Goal: Navigation & Orientation: Find specific page/section

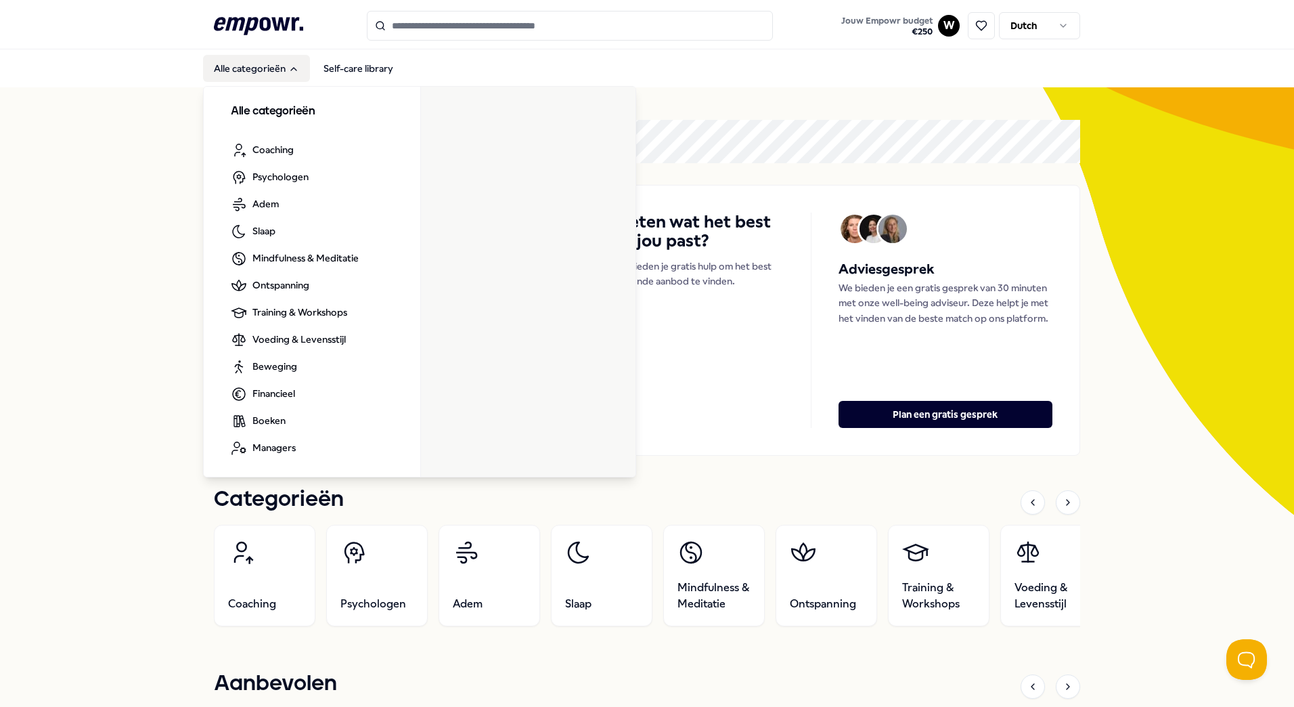
click at [256, 66] on button "Alle categorieën" at bounding box center [256, 68] width 107 height 27
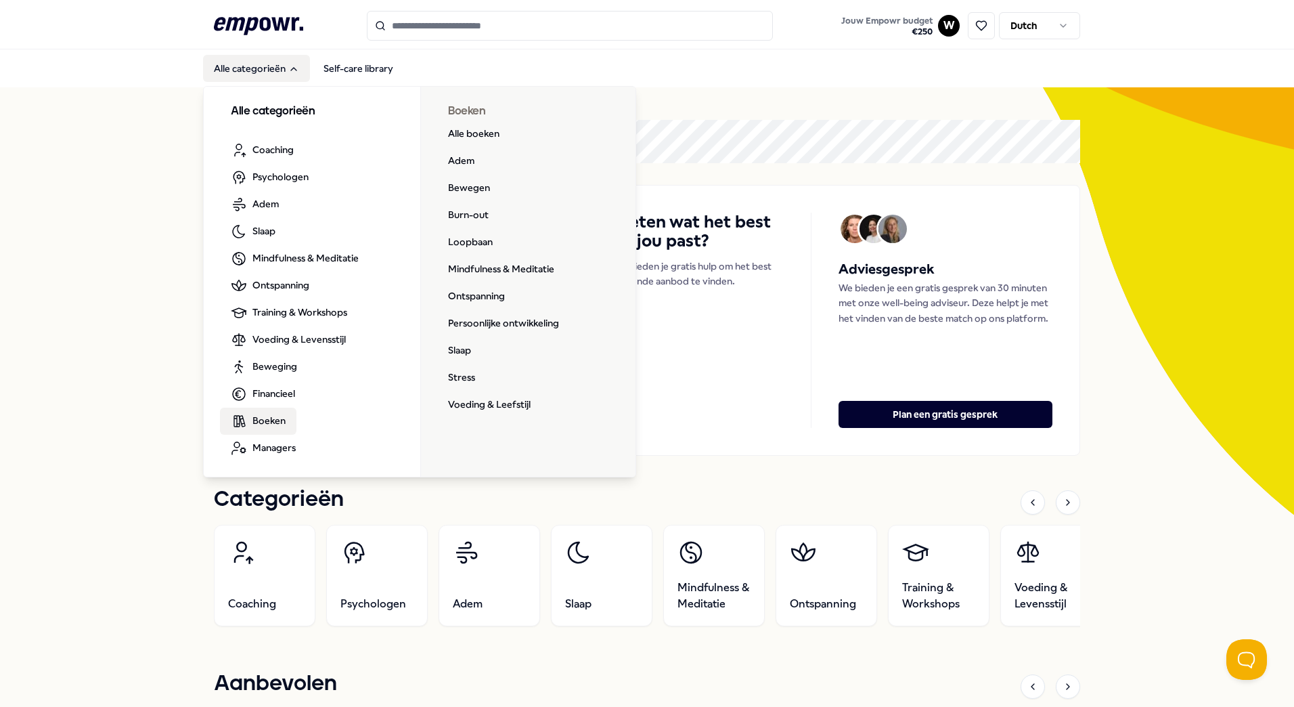
click at [285, 422] on link "Boeken" at bounding box center [258, 420] width 76 height 27
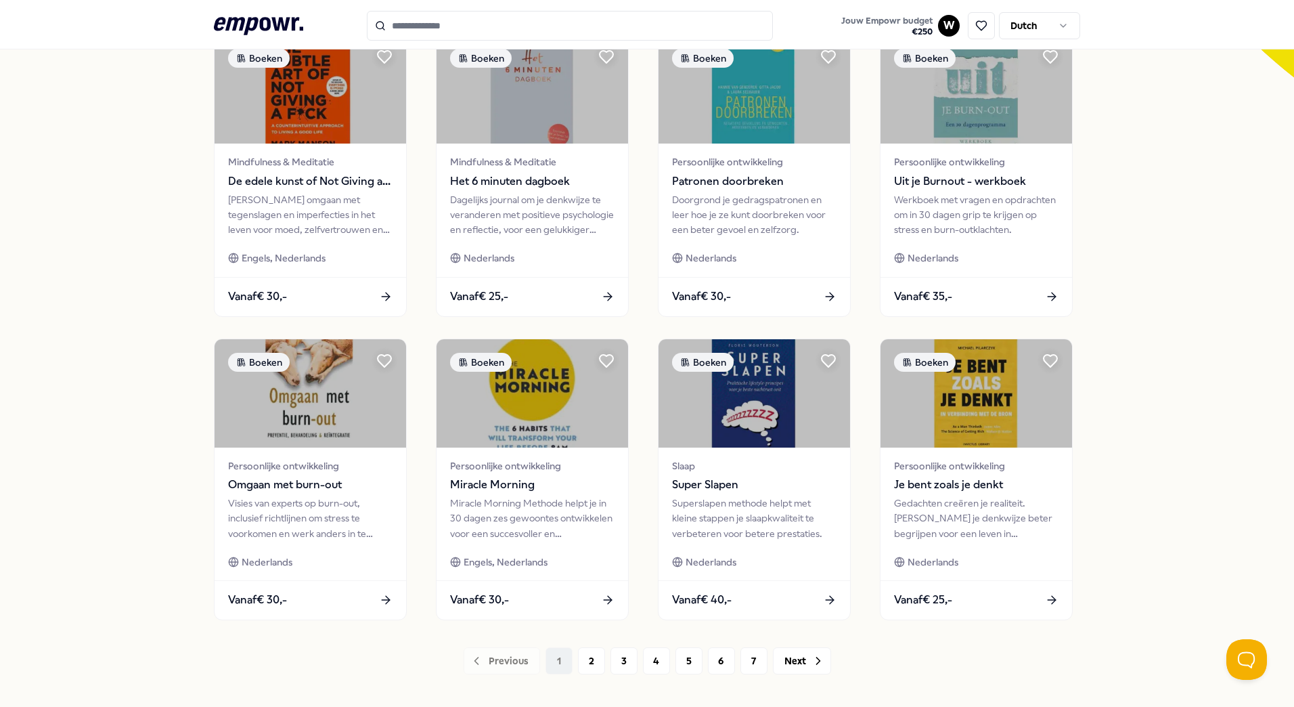
scroll to position [438, 0]
click at [585, 657] on button "2" at bounding box center [591, 659] width 27 height 27
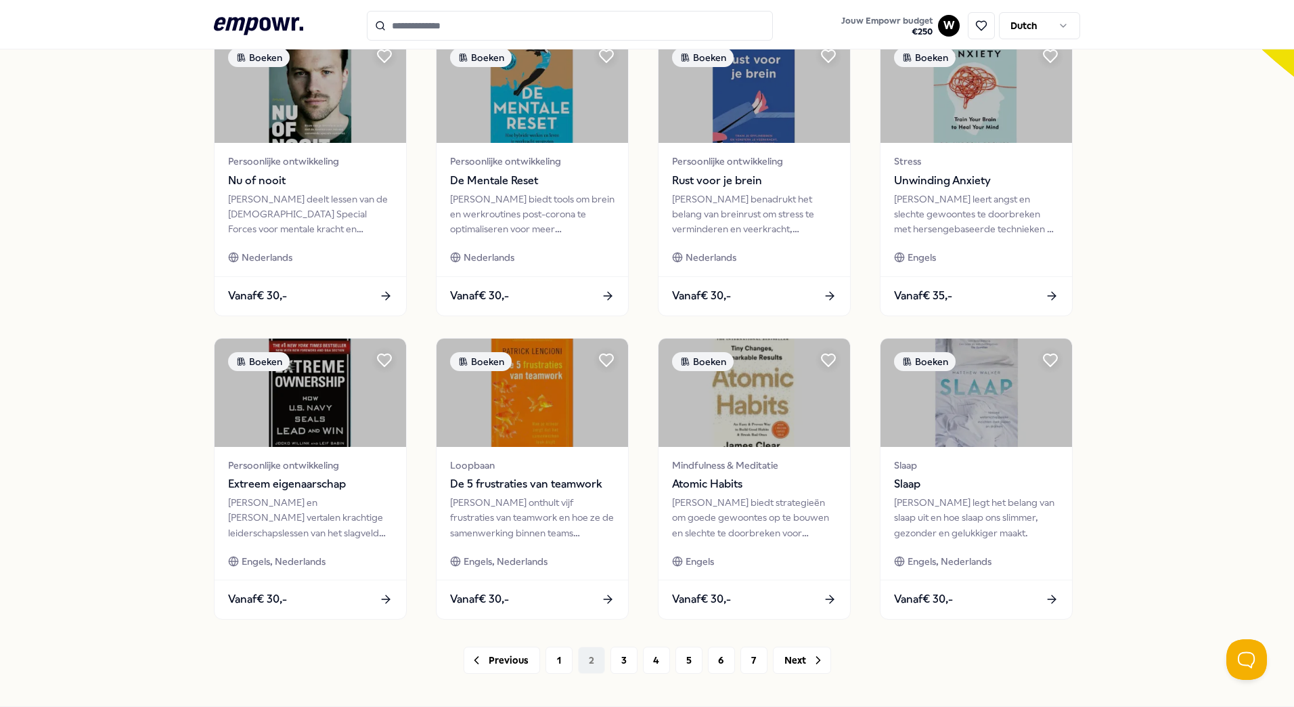
drag, startPoint x: 617, startPoint y: 661, endPoint x: 965, endPoint y: 663, distance: 348.6
drag, startPoint x: 965, startPoint y: 663, endPoint x: 808, endPoint y: 655, distance: 157.2
drag, startPoint x: 808, startPoint y: 655, endPoint x: 794, endPoint y: 659, distance: 15.0
drag, startPoint x: 794, startPoint y: 659, endPoint x: 615, endPoint y: 658, distance: 178.7
click at [615, 658] on button "3" at bounding box center [624, 659] width 27 height 27
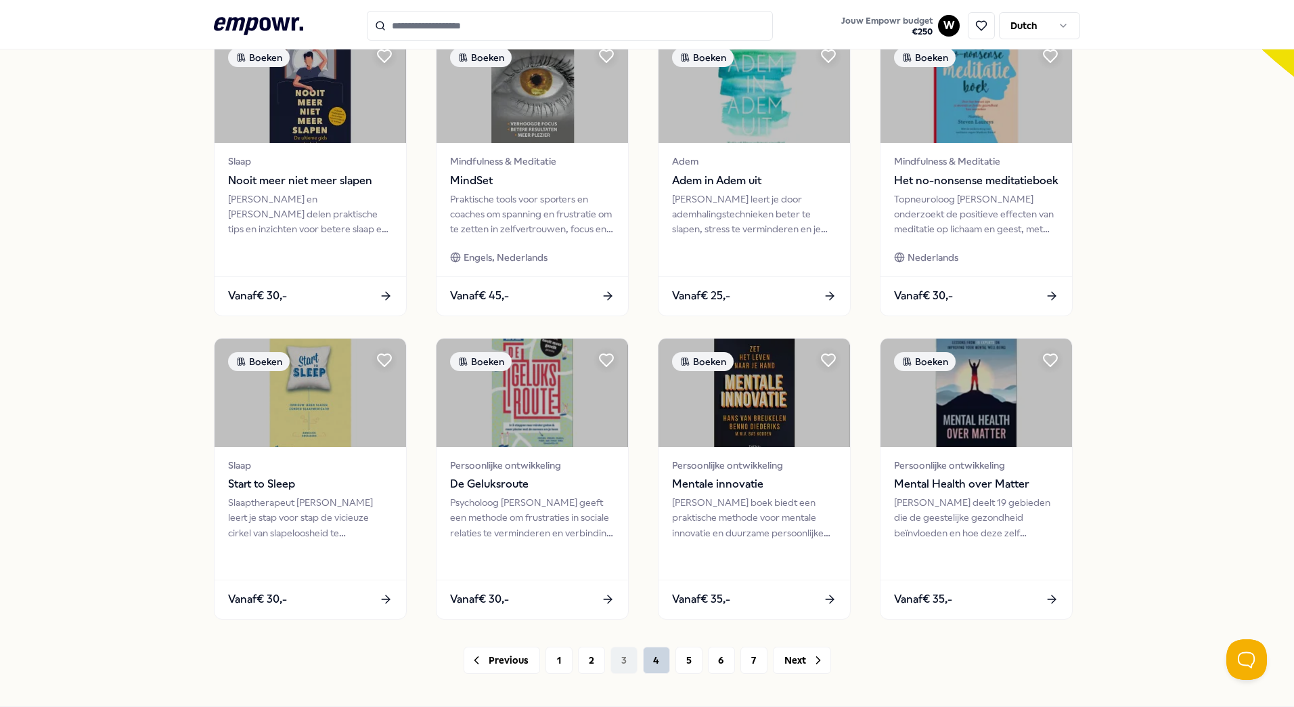
click at [648, 658] on button "4" at bounding box center [656, 659] width 27 height 27
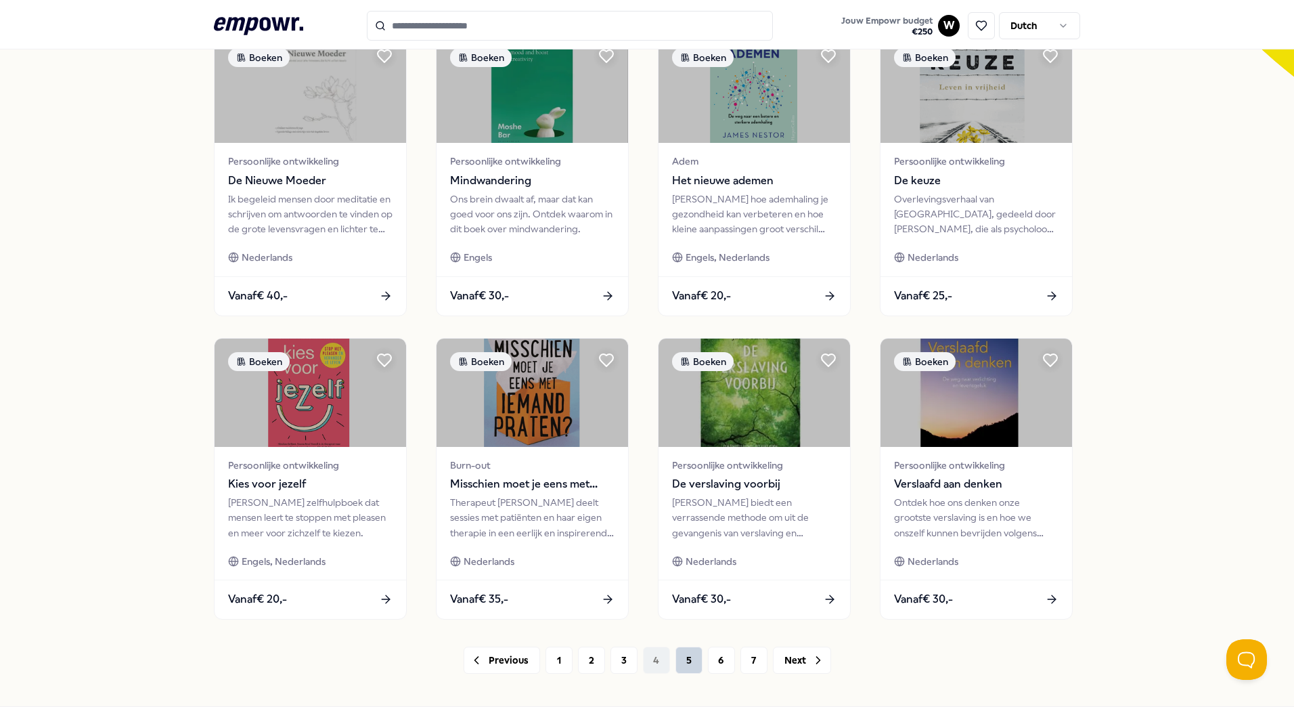
click at [680, 655] on button "5" at bounding box center [689, 659] width 27 height 27
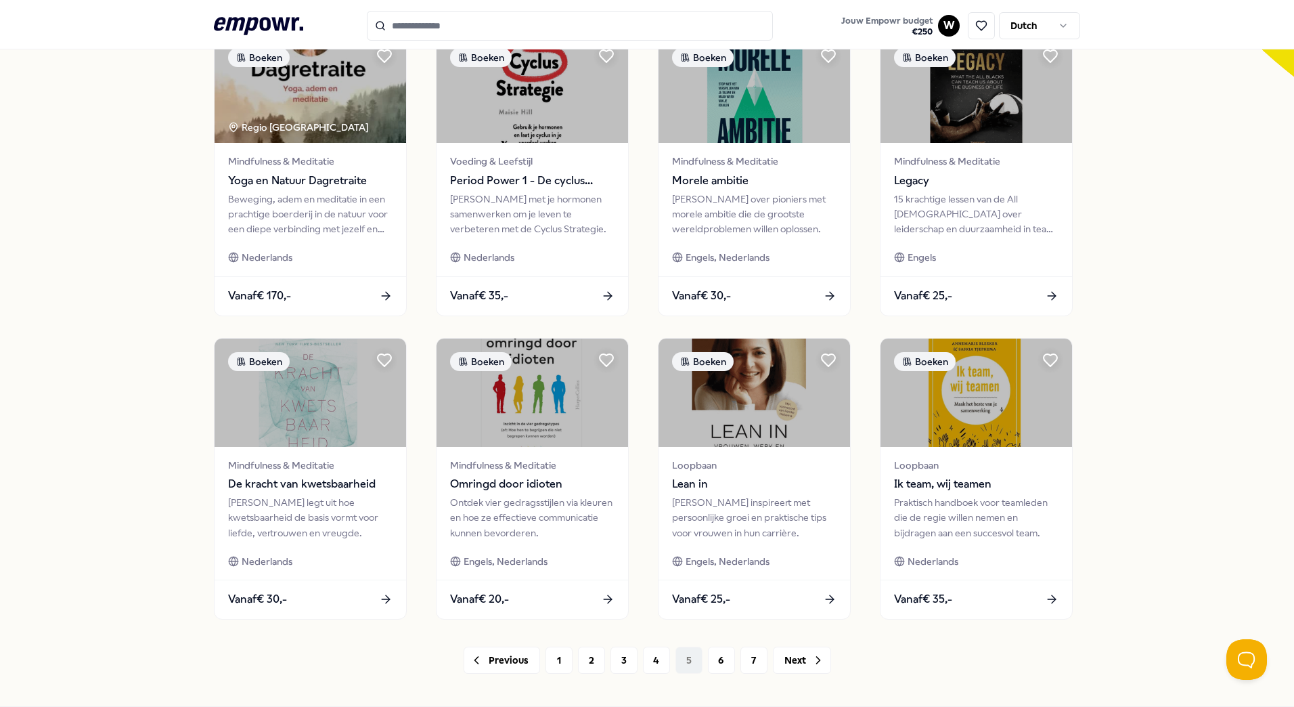
drag, startPoint x: 711, startPoint y: 657, endPoint x: 990, endPoint y: 656, distance: 279.5
click at [990, 656] on div "Previous 1 2 3 4 5 6 7 Next" at bounding box center [647, 659] width 866 height 27
click at [685, 660] on div "Previous 1 2 3 4 5 6 7 Next" at bounding box center [647, 659] width 866 height 27
click at [711, 660] on button "6" at bounding box center [721, 659] width 27 height 27
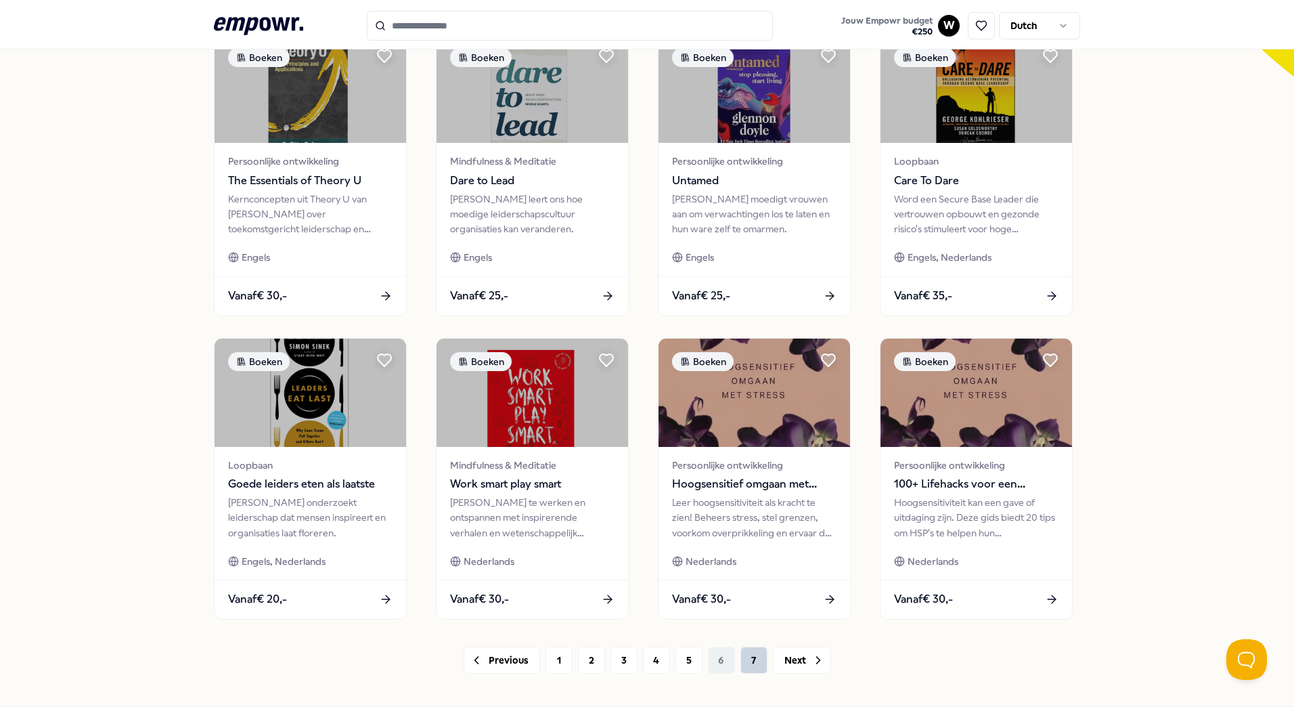
click at [749, 657] on button "7" at bounding box center [753, 659] width 27 height 27
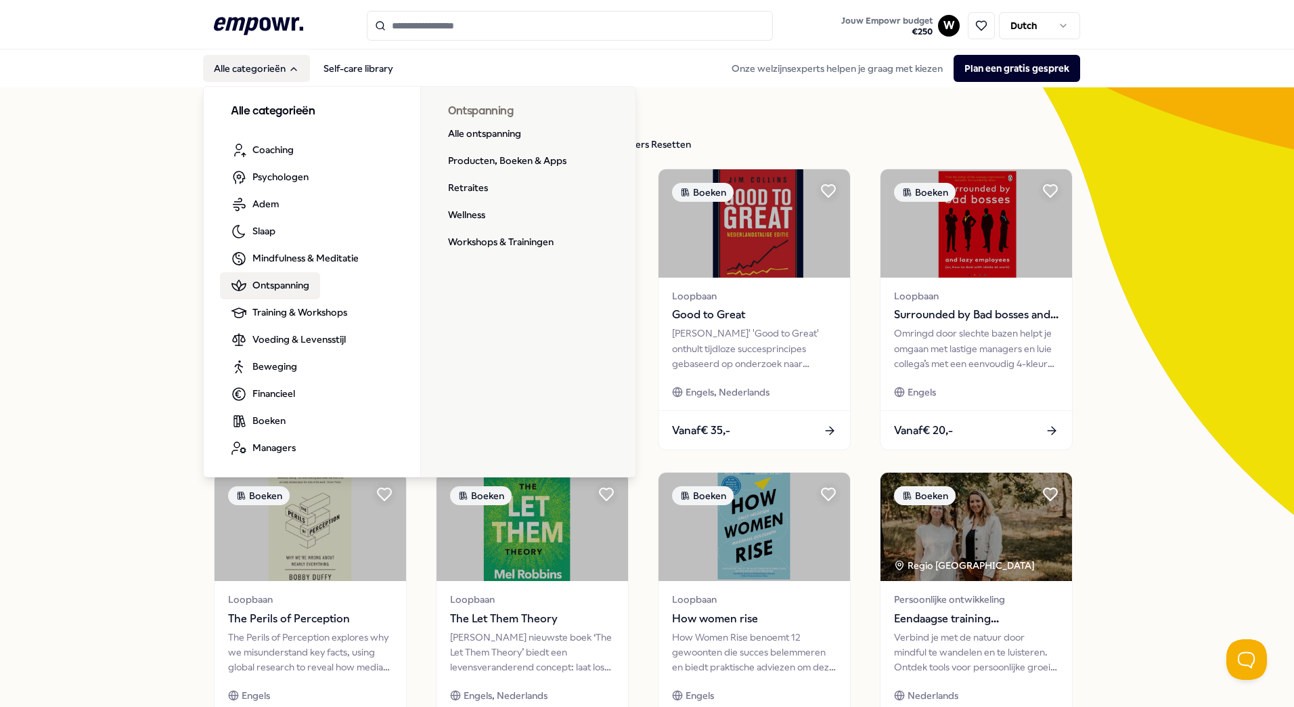
click at [274, 284] on span "Ontspanning" at bounding box center [280, 285] width 57 height 15
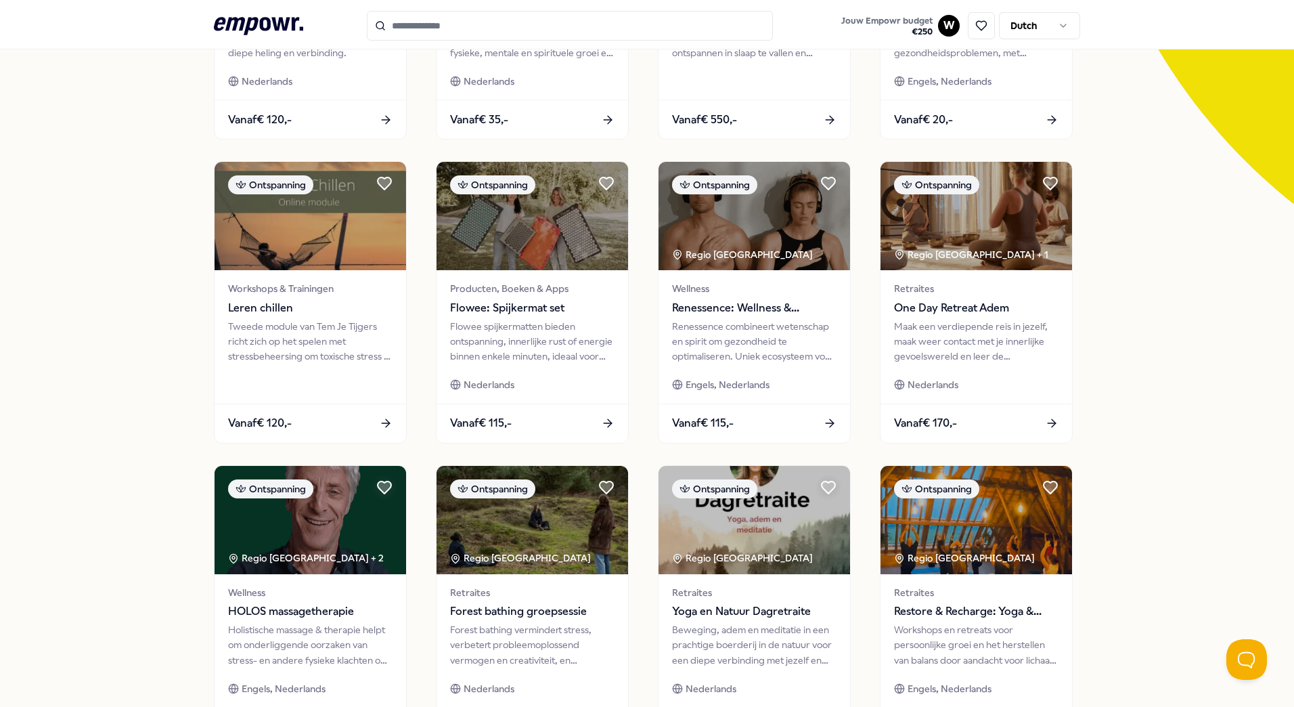
scroll to position [416, 0]
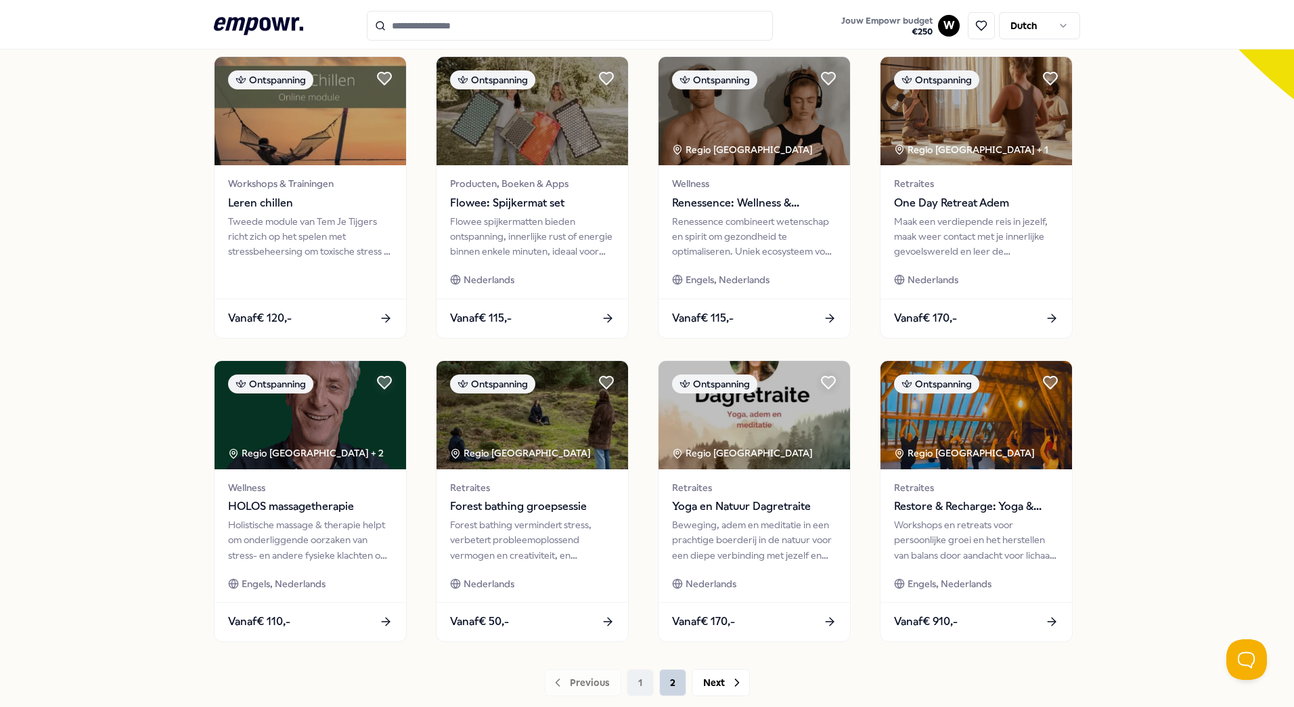
click at [665, 680] on button "2" at bounding box center [672, 682] width 27 height 27
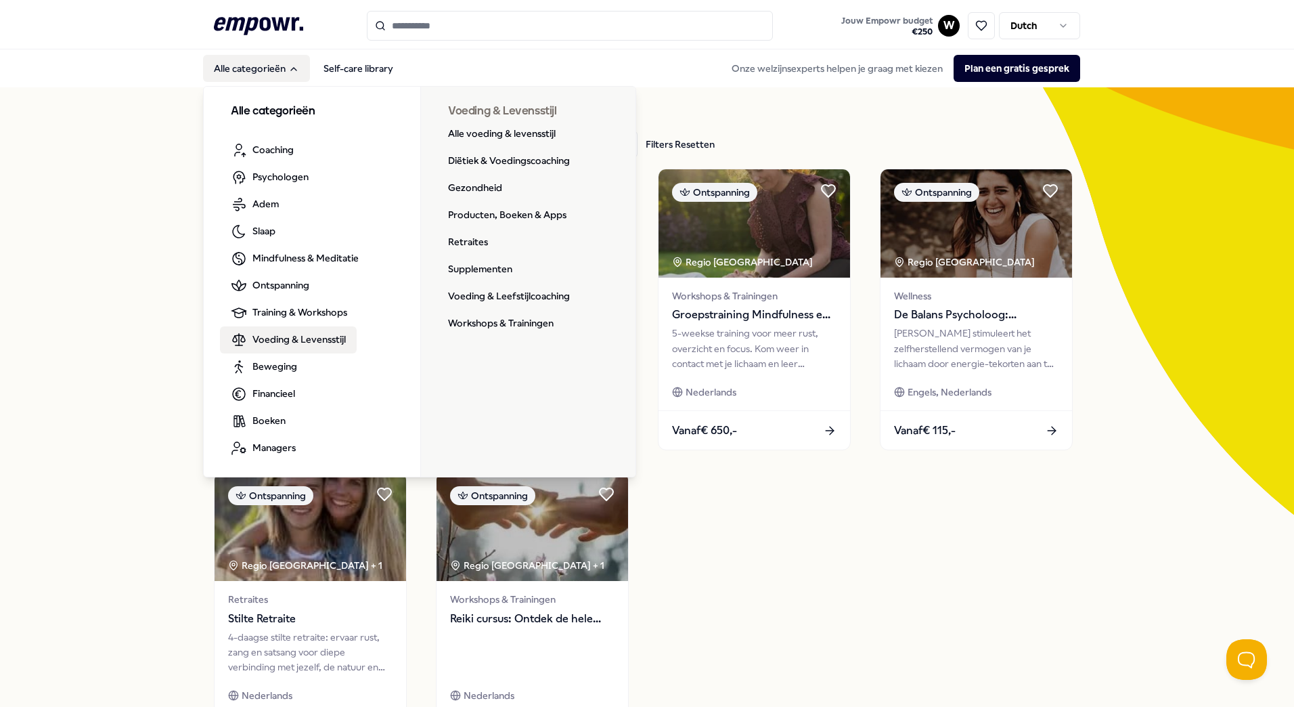
click at [267, 339] on span "Voeding & Levensstijl" at bounding box center [298, 339] width 93 height 15
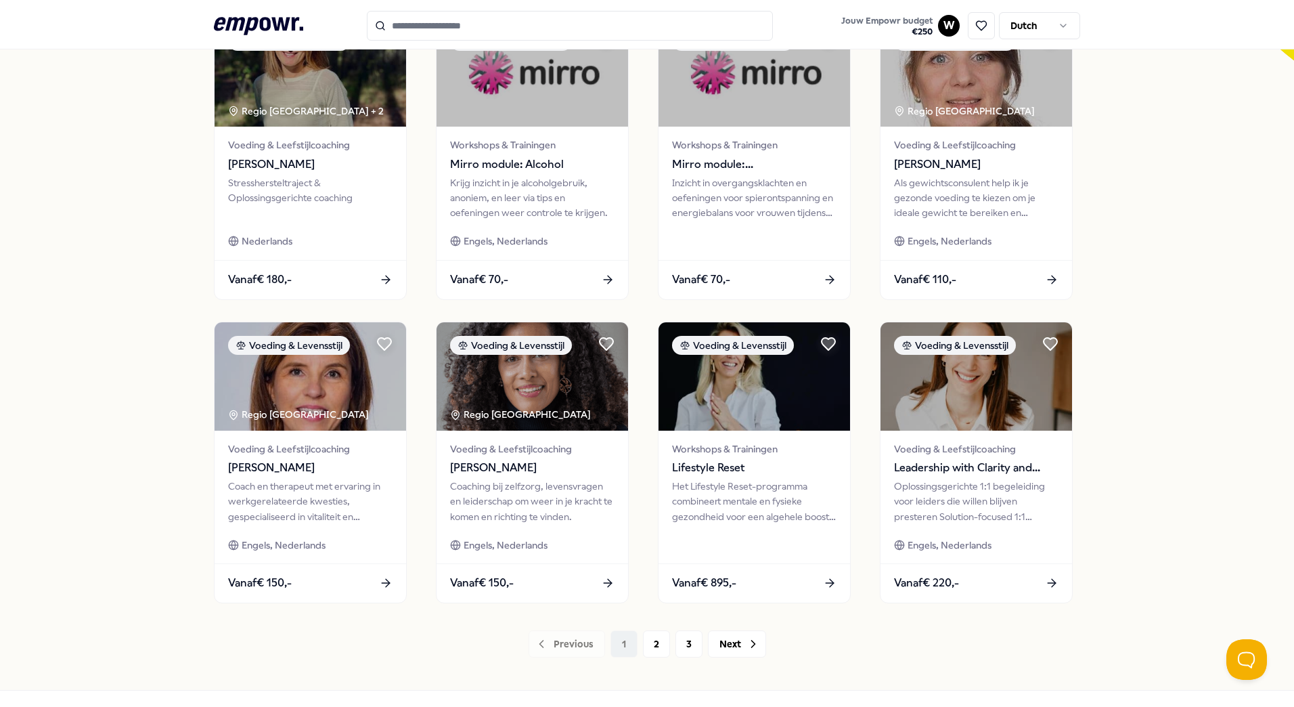
scroll to position [470, 0]
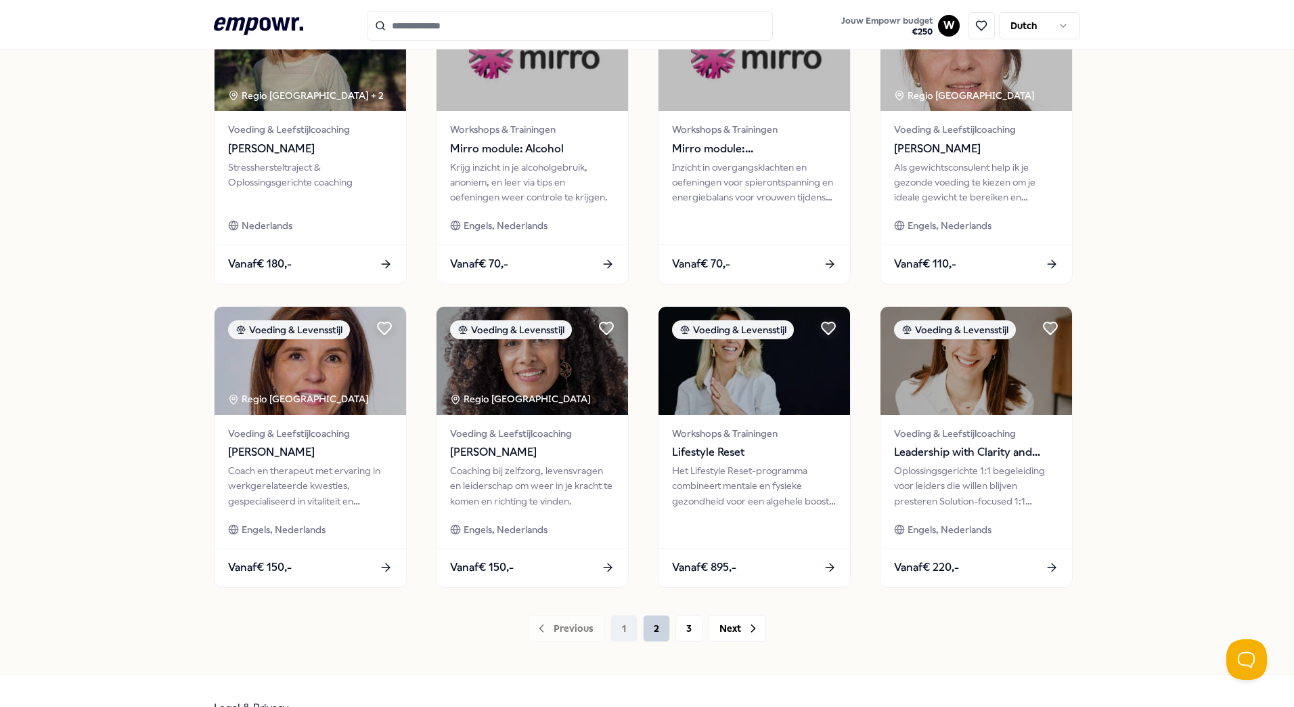
click at [648, 628] on button "2" at bounding box center [656, 628] width 27 height 27
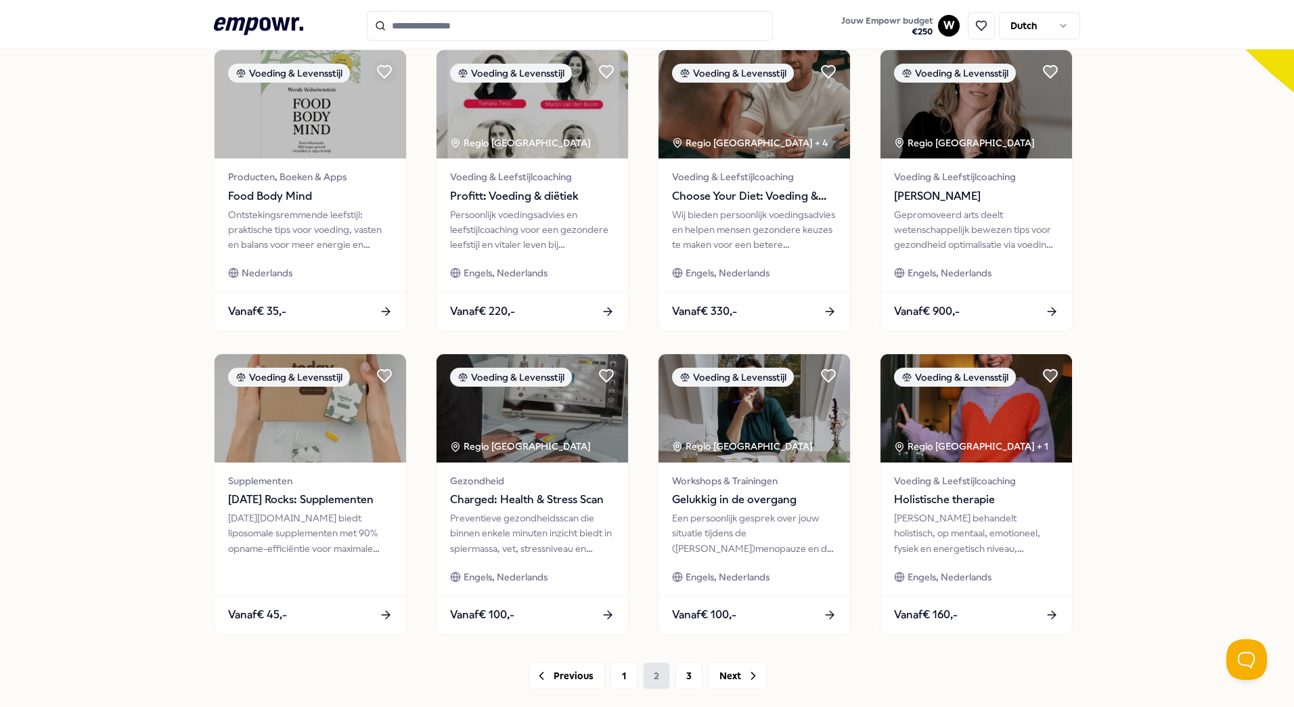
scroll to position [504, 0]
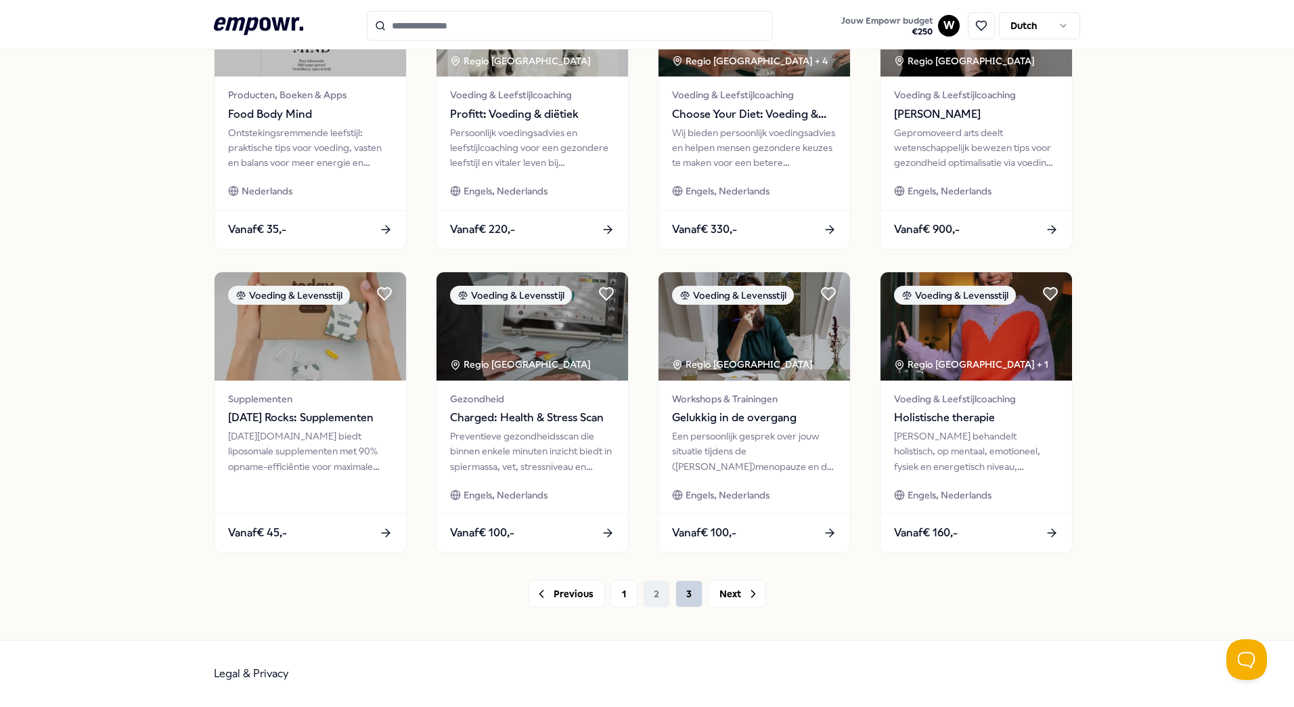
click at [683, 597] on button "3" at bounding box center [689, 593] width 27 height 27
